Goal: Task Accomplishment & Management: Manage account settings

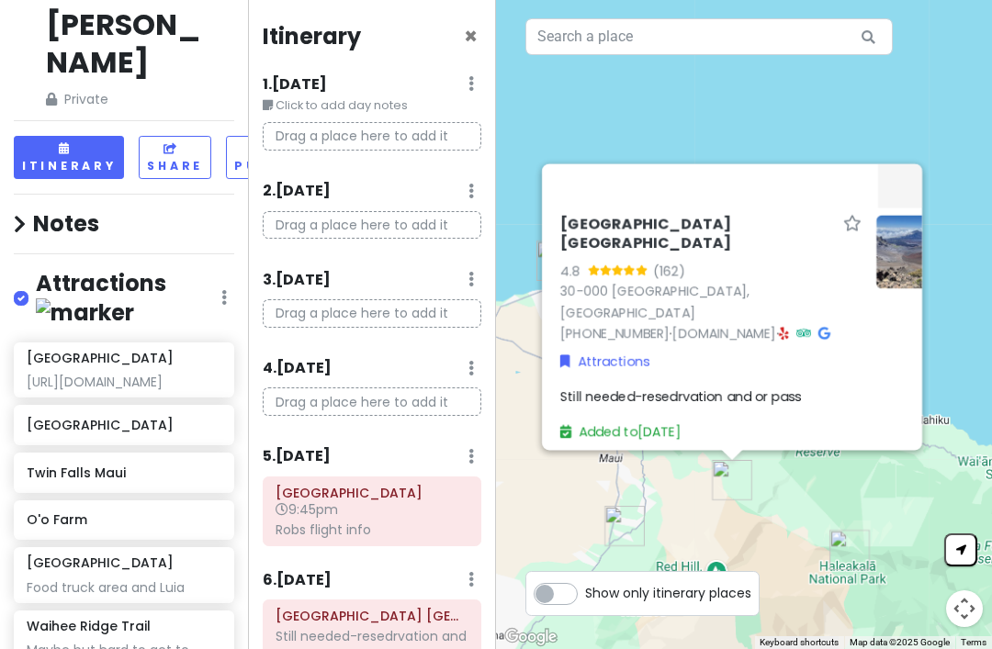
scroll to position [56, 0]
click at [225, 289] on icon at bounding box center [224, 296] width 6 height 15
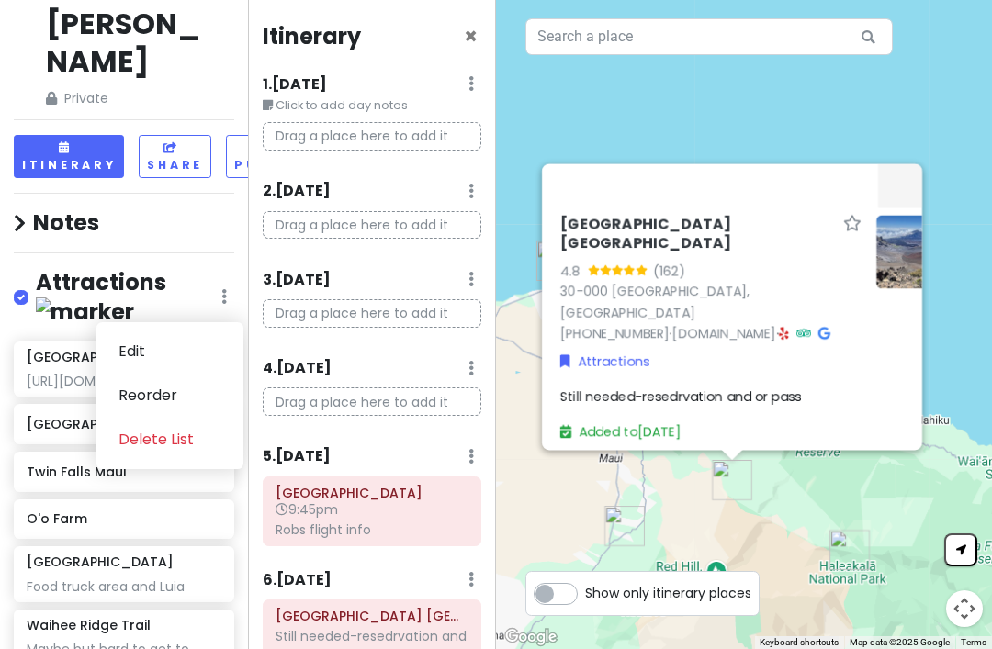
click at [163, 208] on h4 "Notes" at bounding box center [124, 222] width 220 height 28
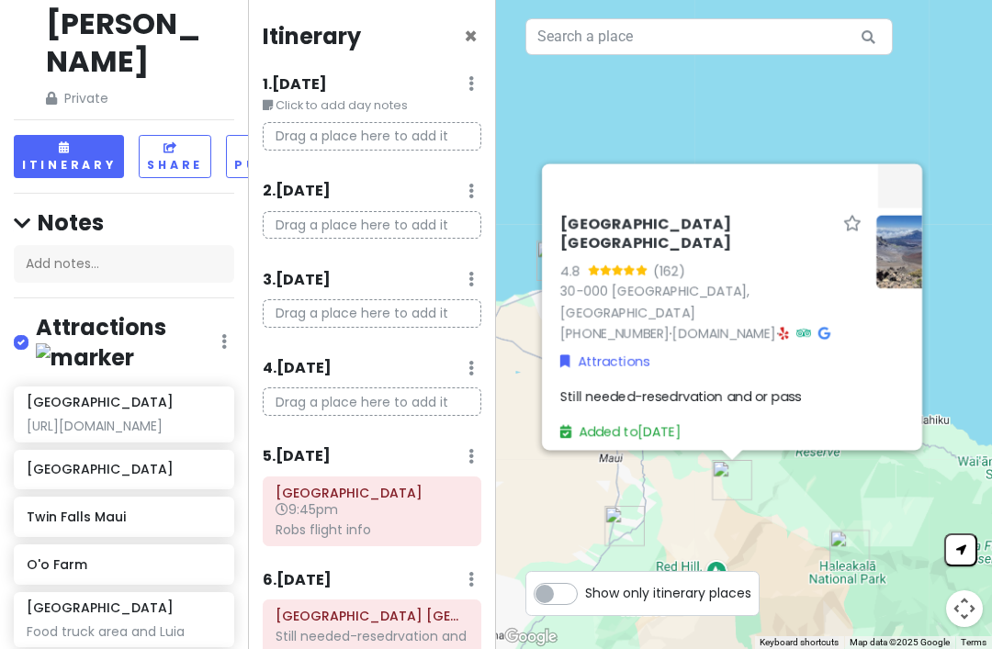
click at [18, 214] on icon at bounding box center [22, 223] width 17 height 19
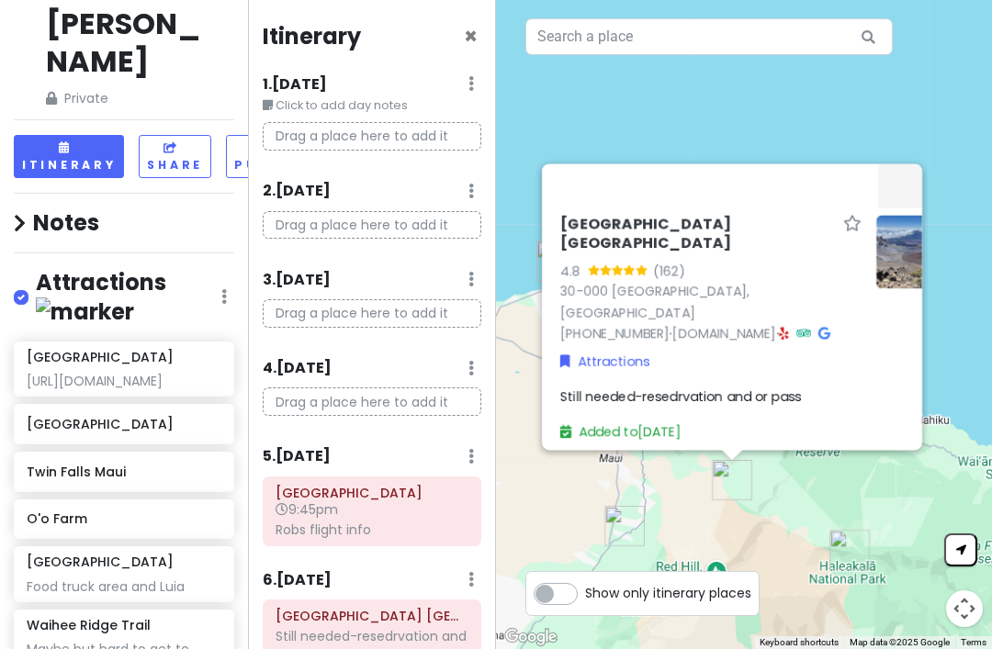
click at [14, 214] on icon at bounding box center [20, 223] width 12 height 19
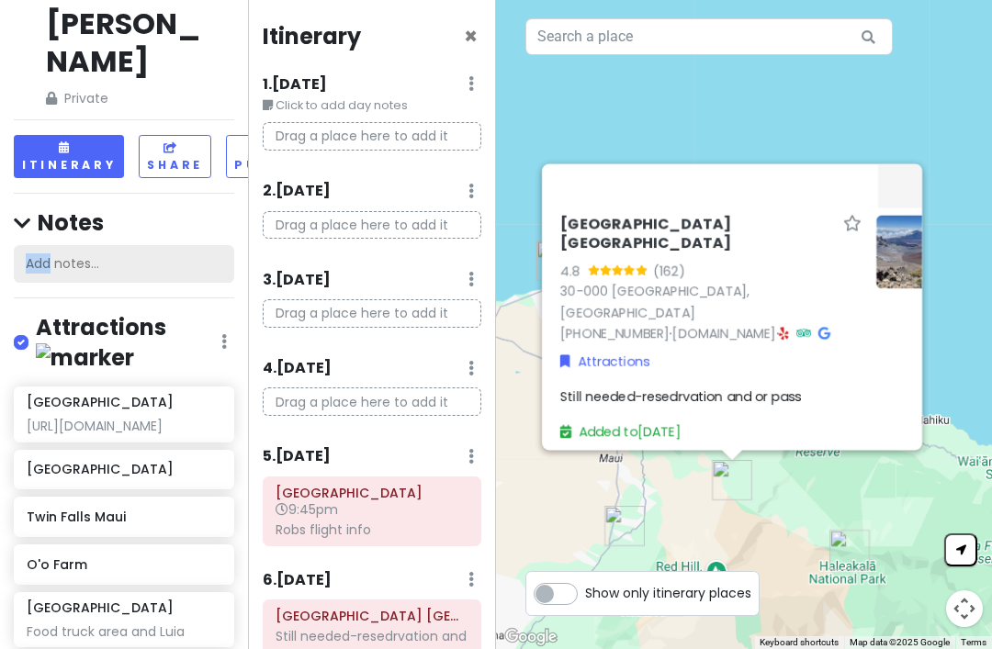
click at [86, 245] on div "Add notes..." at bounding box center [124, 264] width 220 height 39
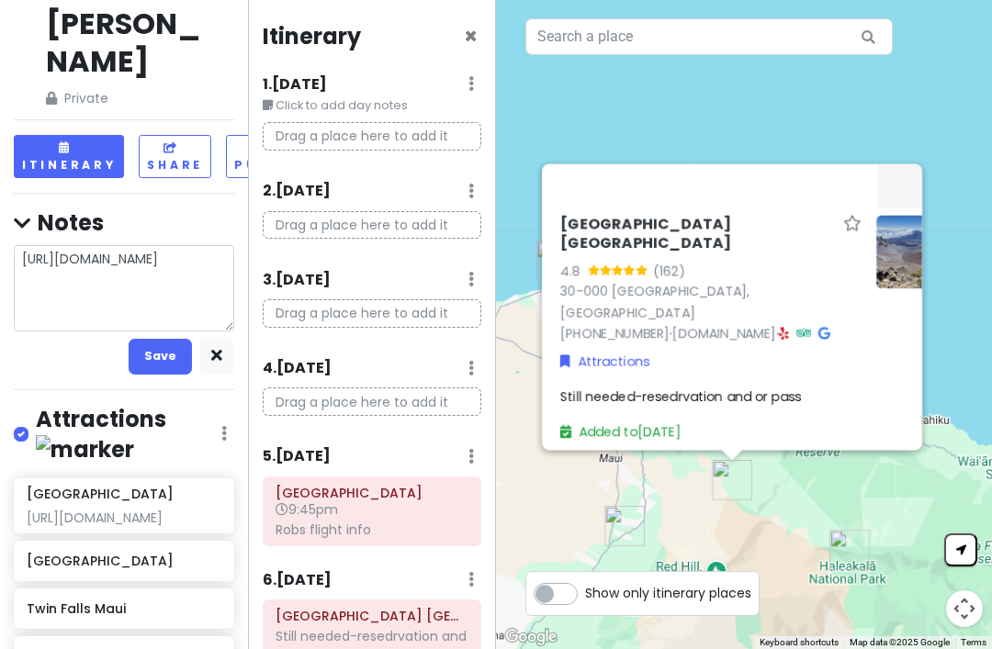
type textarea "x"
type textarea "[URL][DOMAIN_NAME]"
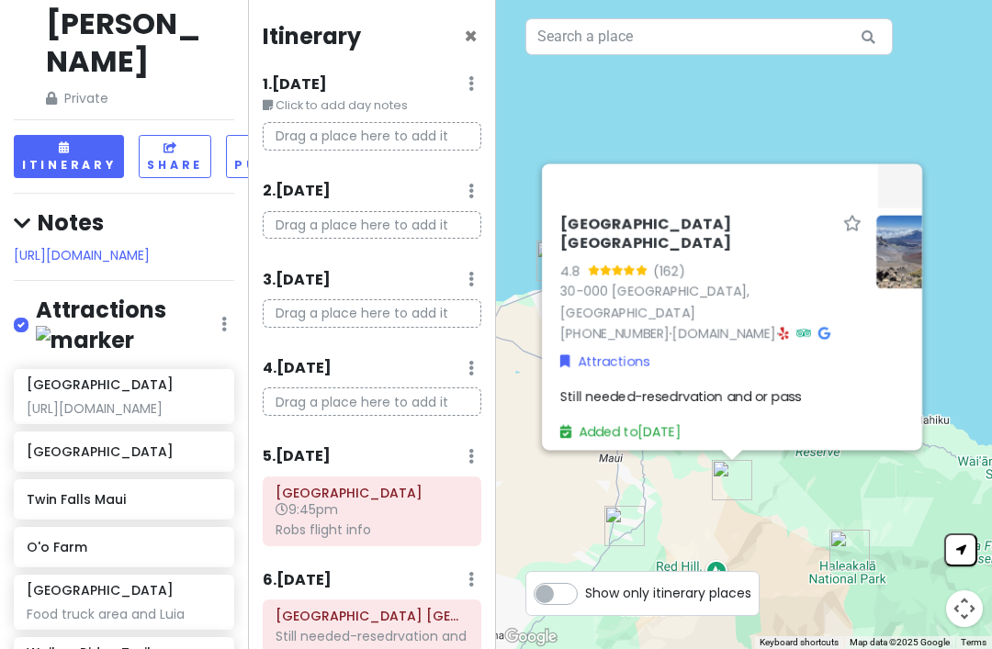
click at [131, 246] on link "[URL][DOMAIN_NAME]" at bounding box center [82, 255] width 136 height 18
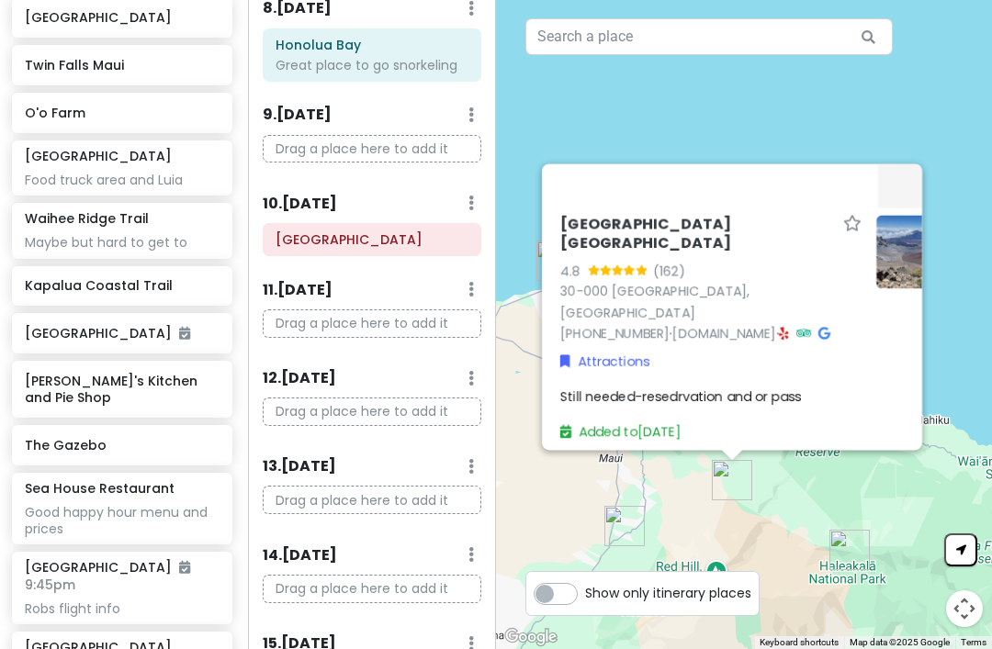
scroll to position [791, 0]
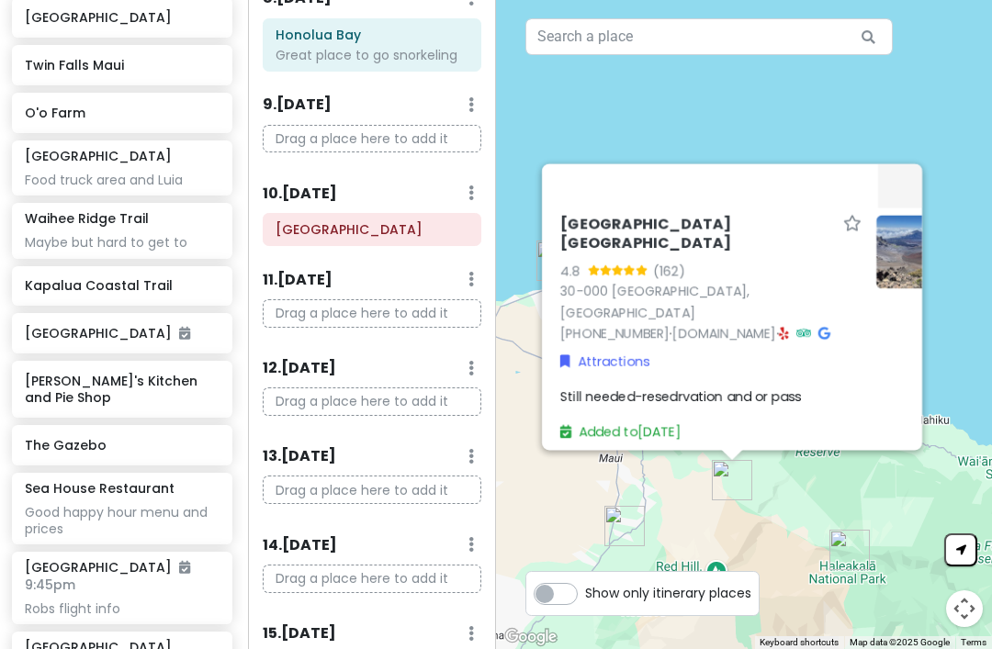
click at [294, 387] on p "Drag a place here to add it" at bounding box center [372, 401] width 219 height 28
click at [303, 387] on p "Drag a place here to add it" at bounding box center [372, 401] width 219 height 28
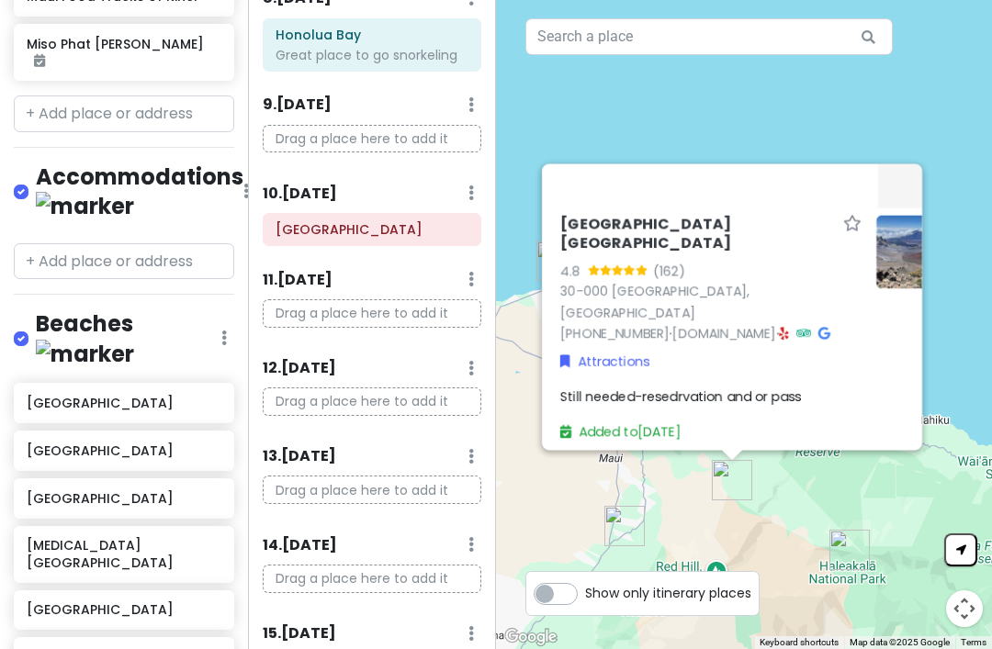
scroll to position [1728, 0]
click at [48, 243] on input "text" at bounding box center [124, 261] width 220 height 37
paste input "[URL][DOMAIN_NAME]"
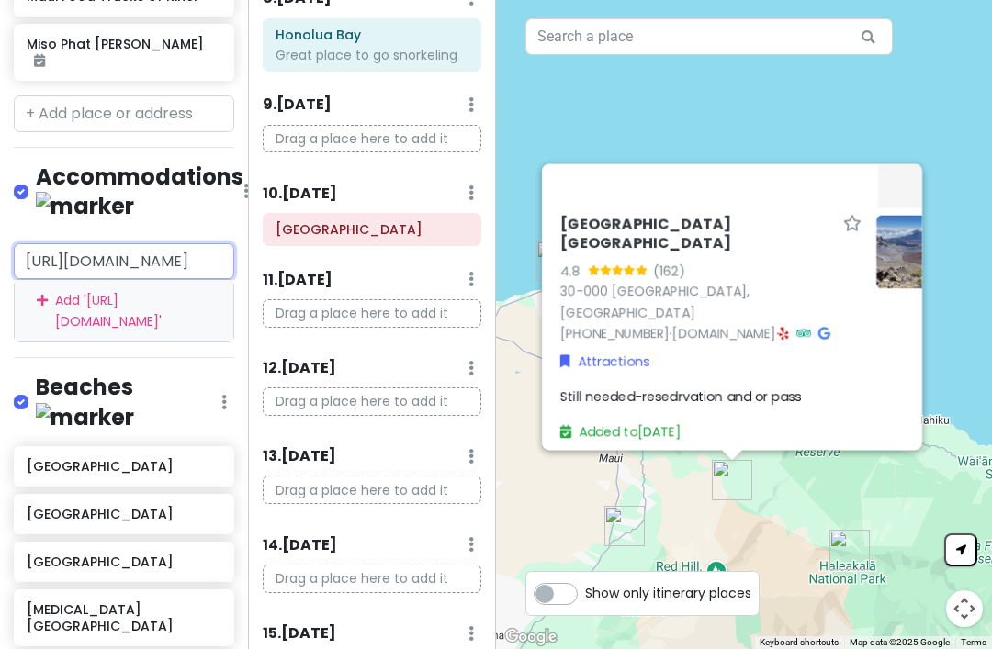
type input "[URL][DOMAIN_NAME]"
click at [73, 280] on div "Add ' [URL][DOMAIN_NAME] '" at bounding box center [124, 311] width 219 height 62
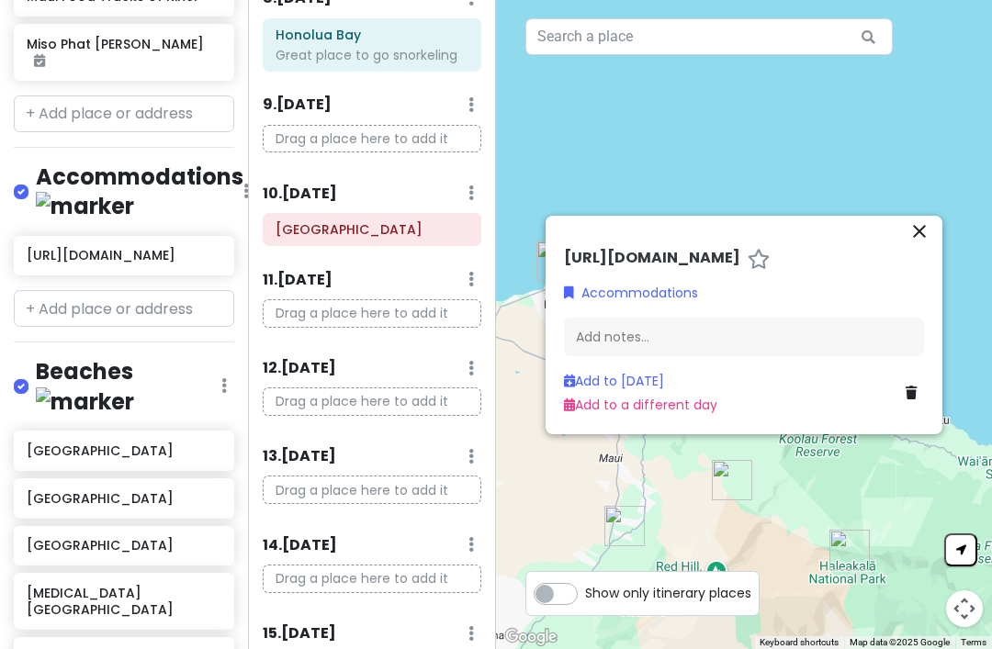
click at [929, 219] on icon "close" at bounding box center [919, 230] width 22 height 22
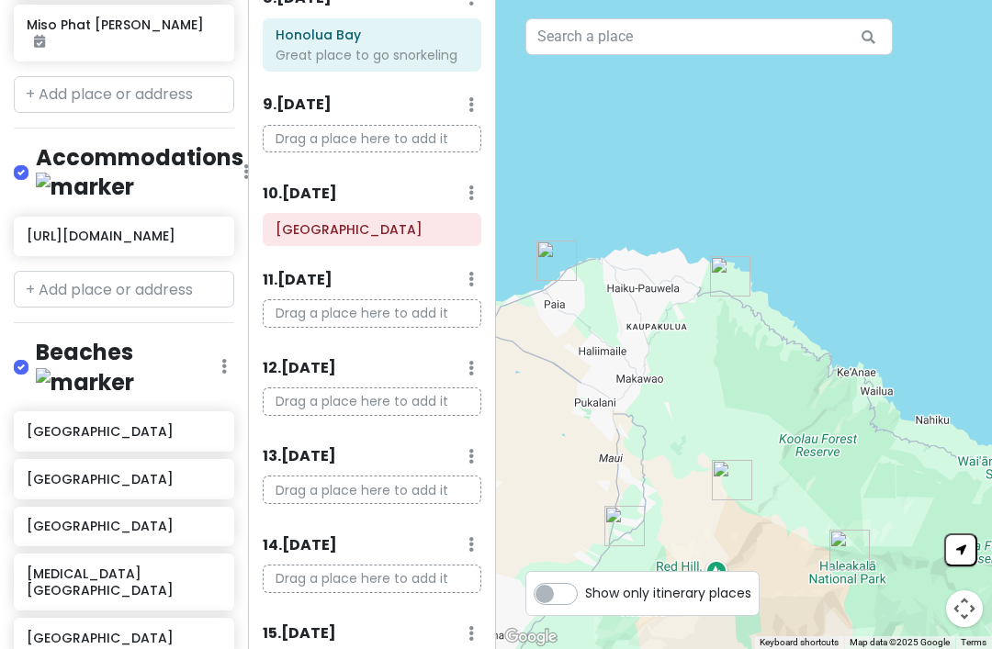
scroll to position [1747, 0]
click at [137, 279] on input "text" at bounding box center [124, 289] width 220 height 37
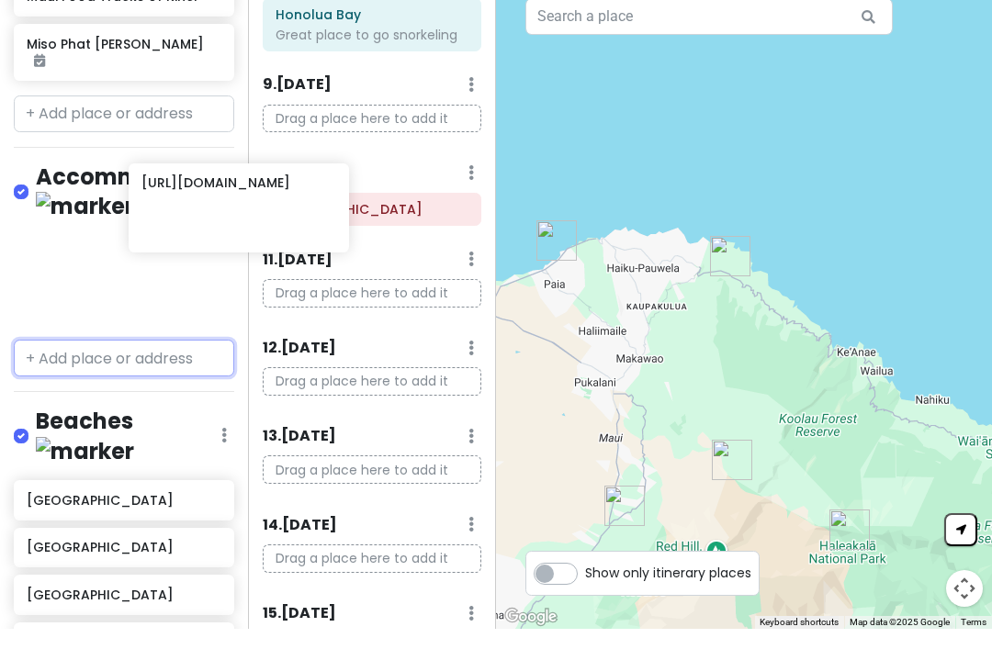
scroll to position [1708, 55]
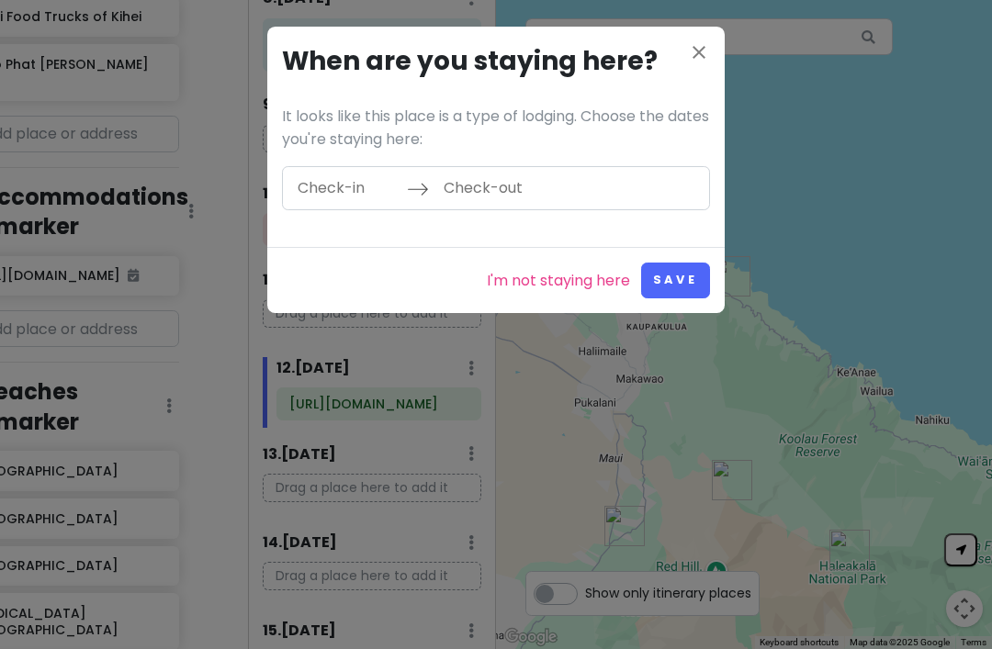
click at [329, 187] on input "Check-in" at bounding box center [346, 188] width 119 height 42
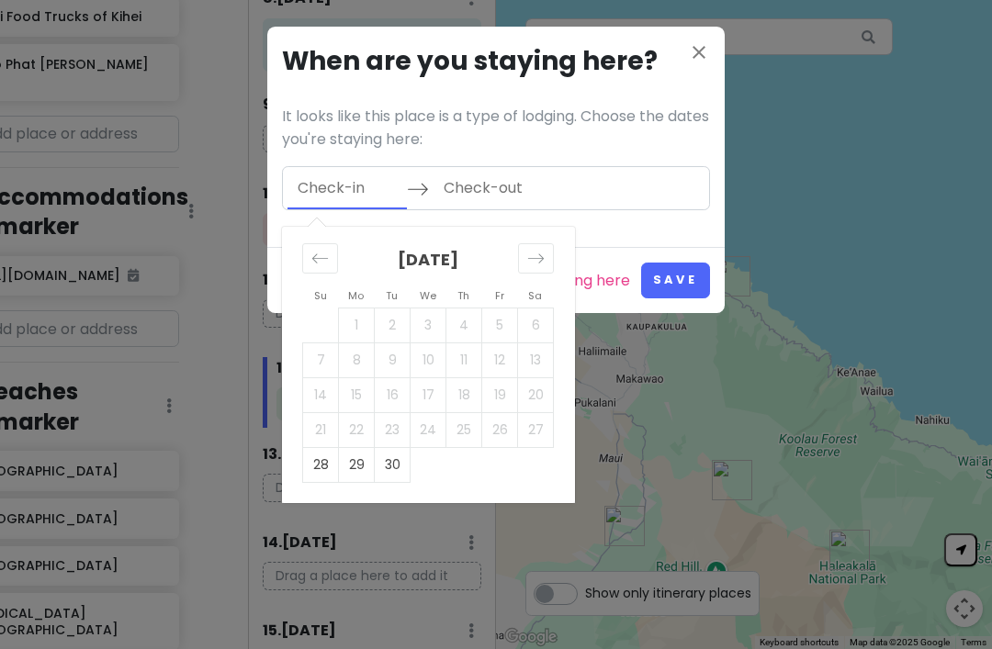
click at [544, 253] on icon "Move forward to switch to the next month." at bounding box center [535, 258] width 17 height 17
click at [468, 364] on td "9" at bounding box center [464, 359] width 36 height 35
type input "[DATE]"
click at [520, 176] on input "Check-out" at bounding box center [492, 188] width 119 height 42
click at [545, 249] on div "Move forward to switch to the next month." at bounding box center [536, 258] width 36 height 30
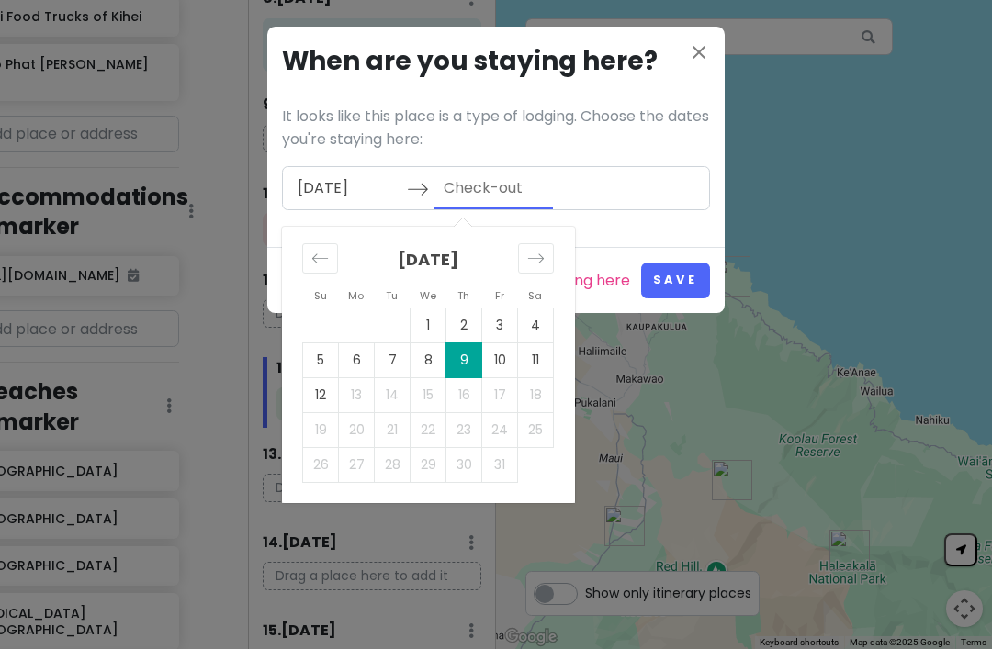
click at [503, 361] on td "10" at bounding box center [500, 359] width 36 height 35
type input "[DATE]"
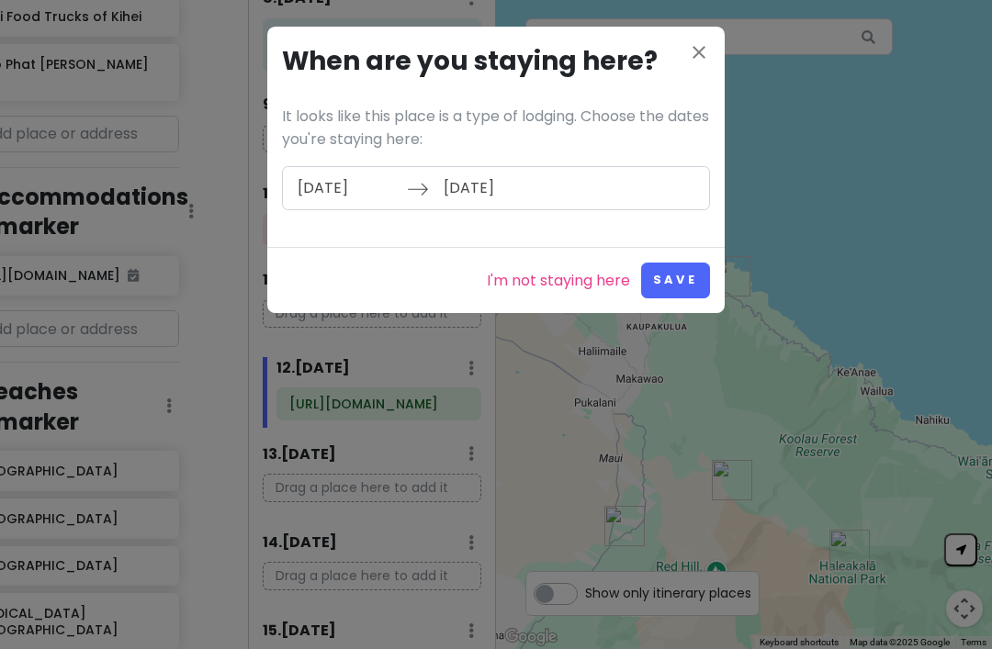
click at [679, 280] on button "Save" at bounding box center [675, 281] width 69 height 36
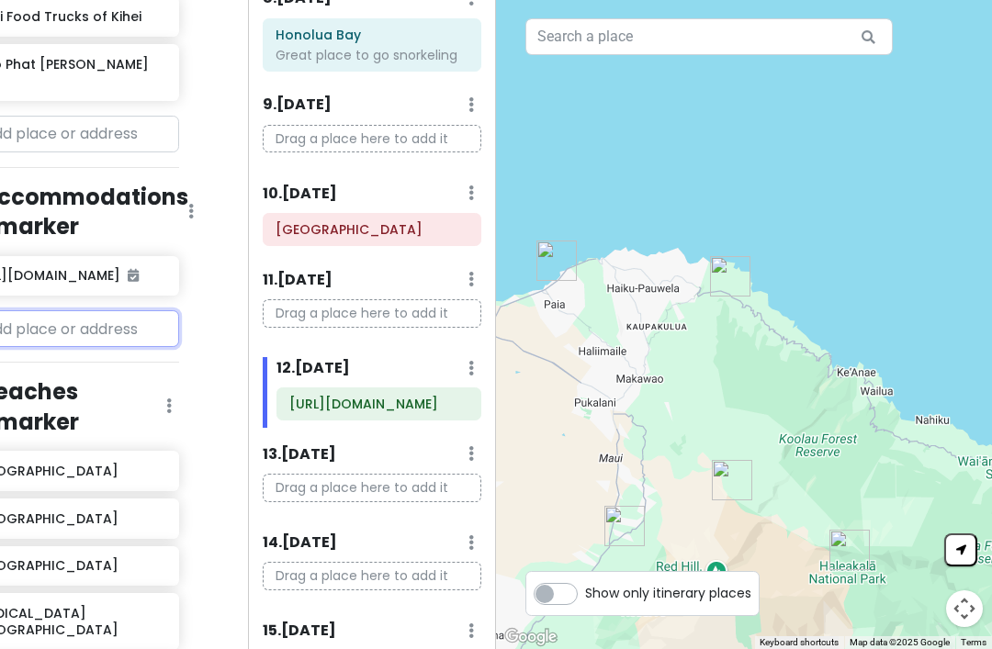
scroll to position [1708, 0]
